Goal: Task Accomplishment & Management: Manage account settings

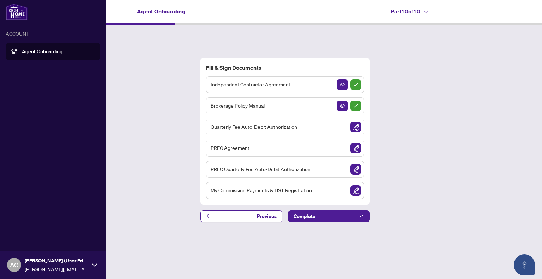
click at [23, 263] on div "AC [PERSON_NAME] (User Ed Purposes) [PERSON_NAME][EMAIL_ADDRESS][PERSON_NAME][D…" at bounding box center [53, 265] width 106 height 28
click at [32, 239] on span "Logout" at bounding box center [28, 237] width 16 height 11
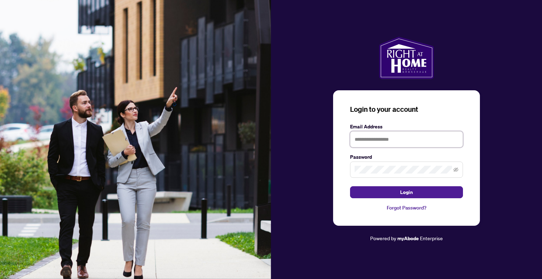
click at [371, 141] on input "text" at bounding box center [406, 139] width 113 height 16
type input "**********"
click at [378, 158] on label "Password" at bounding box center [406, 157] width 113 height 8
click at [350, 186] on button "Login" at bounding box center [406, 192] width 113 height 12
